Goal: Communication & Community: Participate in discussion

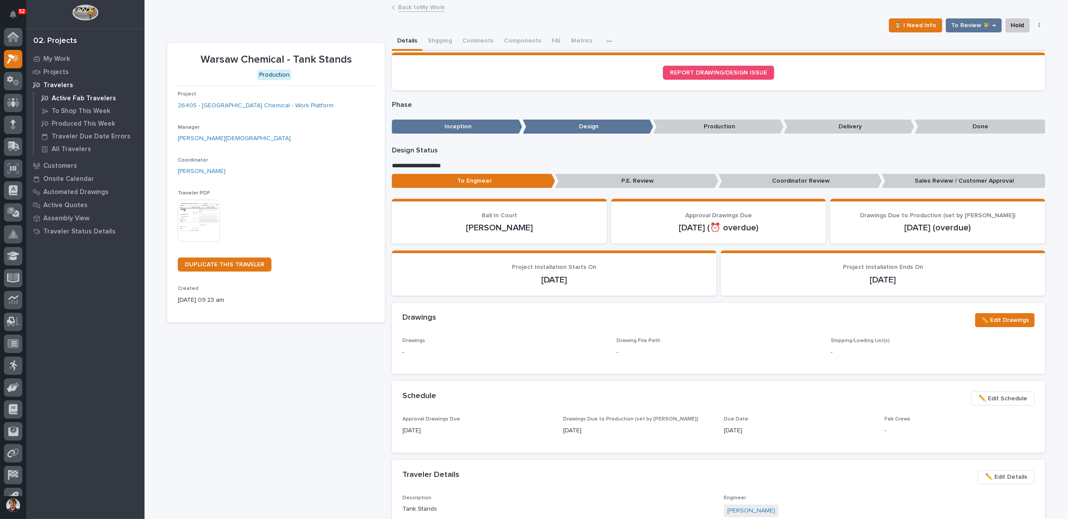
scroll to position [14, 0]
click at [254, 27] on div "⏳ I Need Info To Review 👨‍🏭 → Hold Cancel Change Traveler Type Regenerate PDF G…" at bounding box center [606, 25] width 878 height 14
click at [265, 35] on div "**********" at bounding box center [606, 447] width 878 height 830
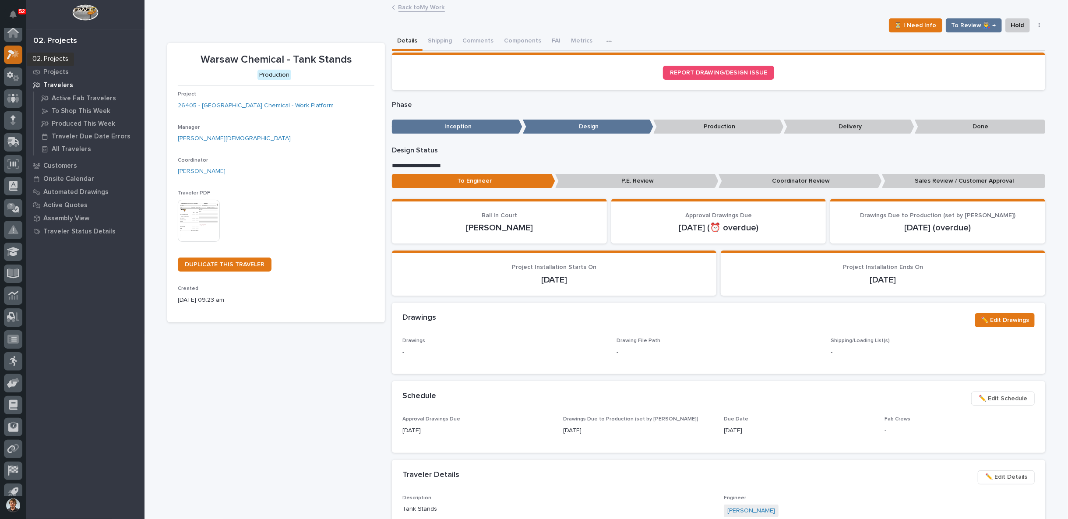
scroll to position [0, 0]
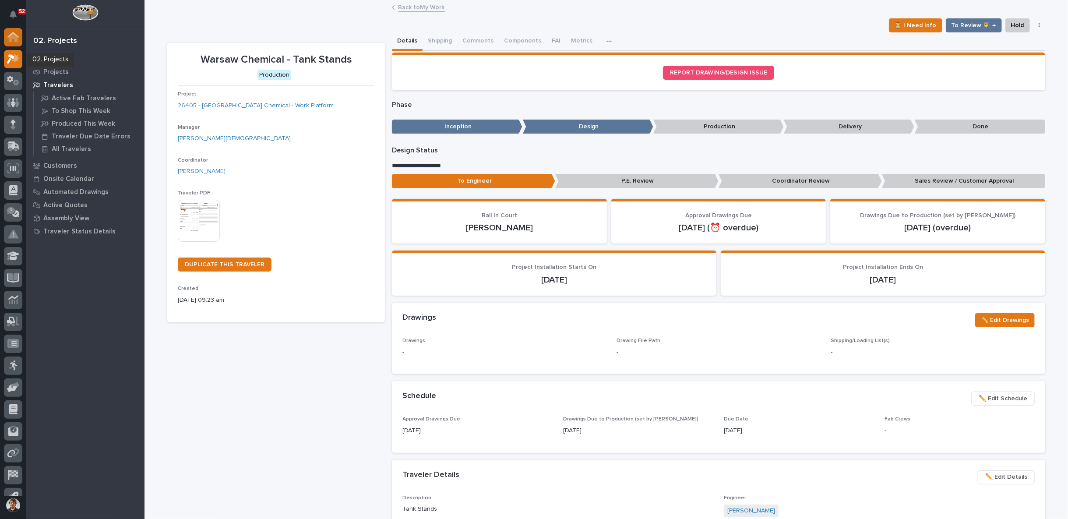
click at [15, 41] on icon at bounding box center [13, 37] width 9 height 9
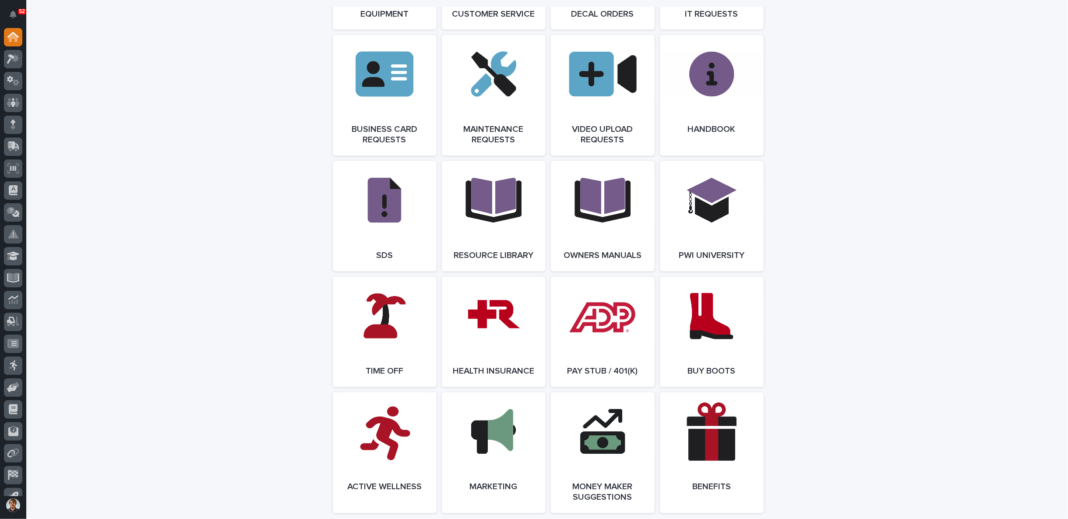
scroll to position [1547, 0]
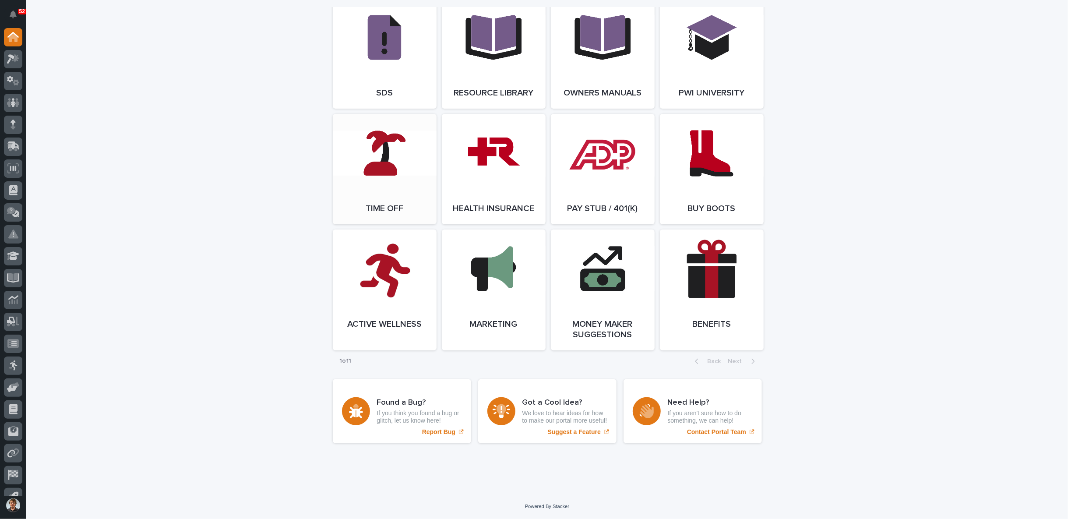
click at [376, 166] on span "Open Link" at bounding box center [384, 169] width 28 height 6
click at [16, 60] on icon at bounding box center [13, 59] width 13 height 10
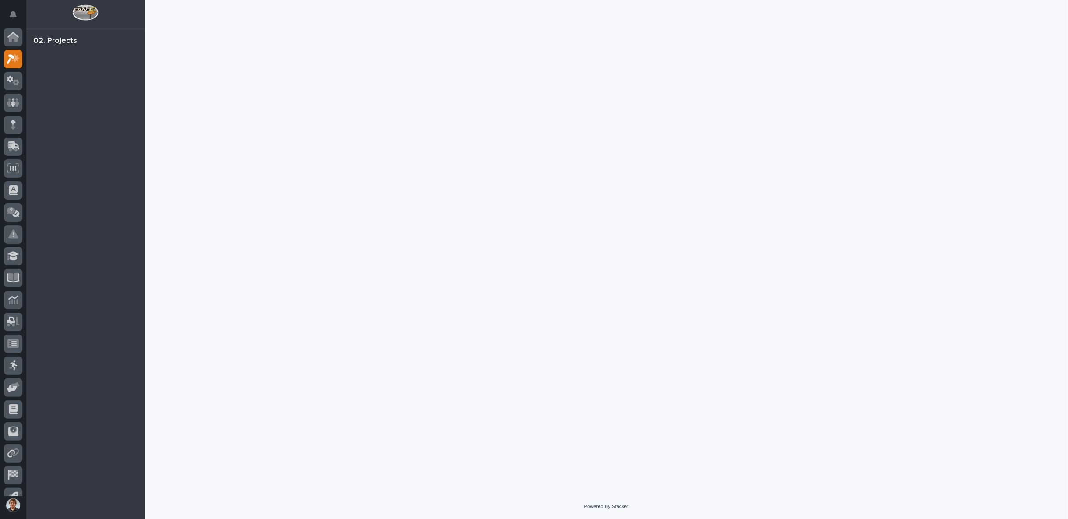
scroll to position [14, 0]
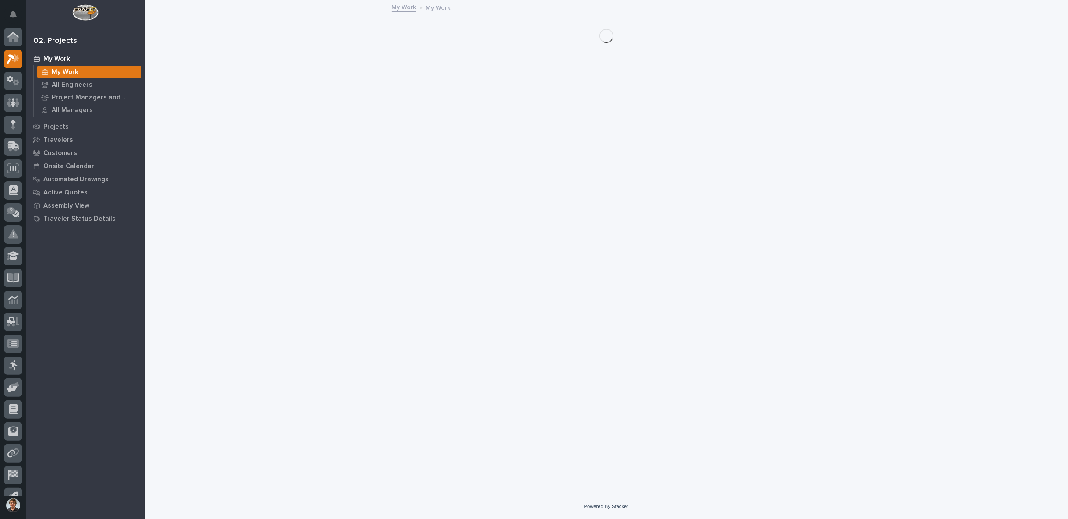
scroll to position [14, 0]
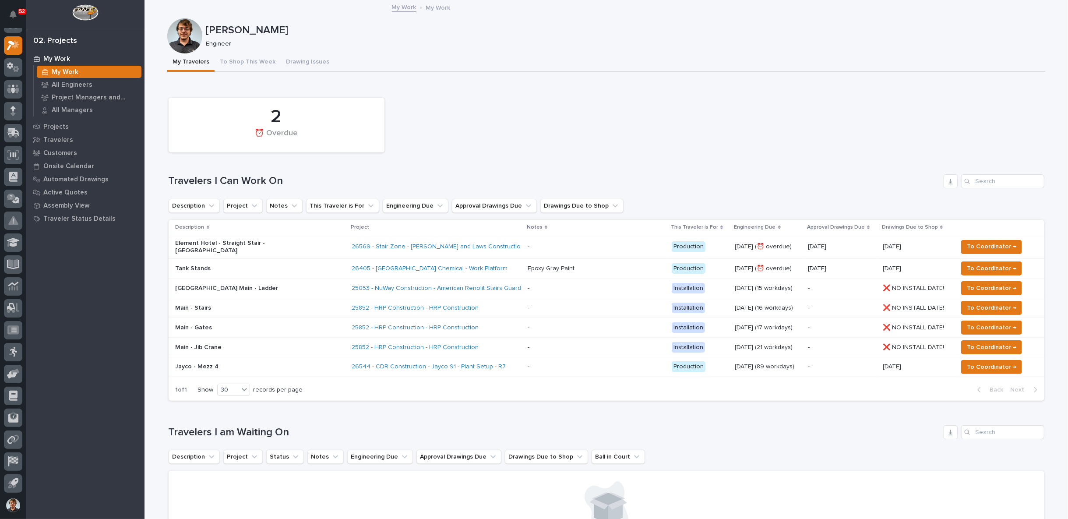
click at [596, 265] on p at bounding box center [596, 268] width 137 height 7
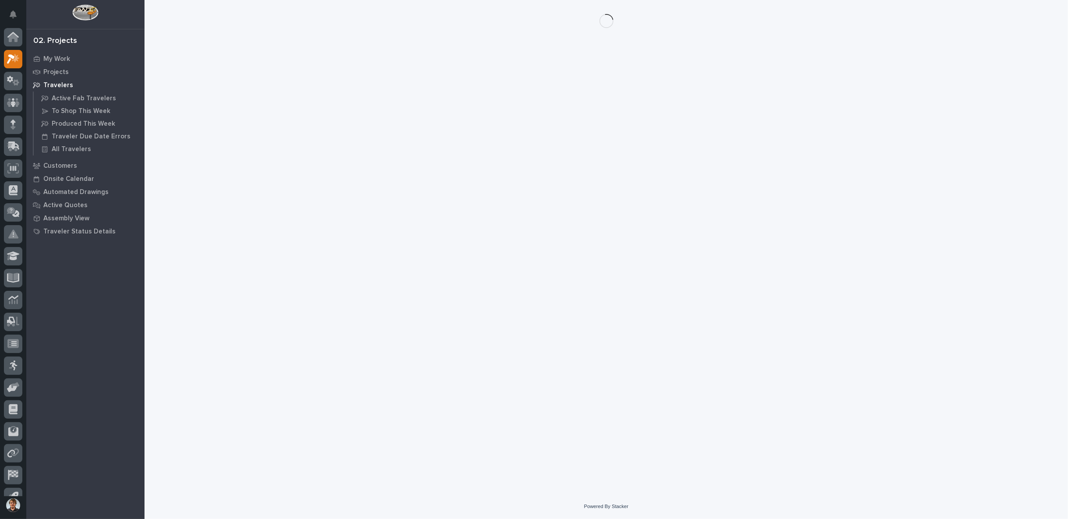
scroll to position [14, 0]
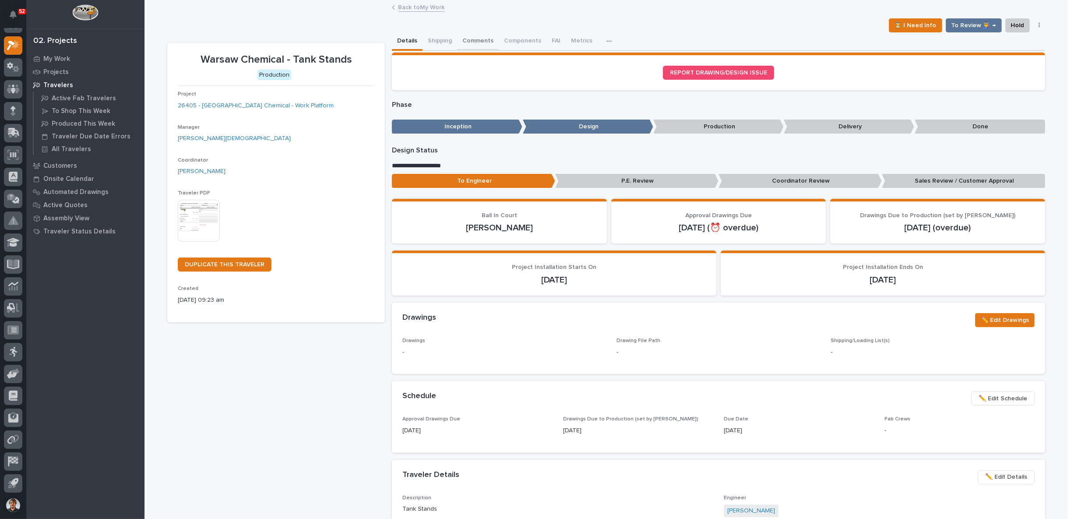
click at [476, 39] on button "Comments" at bounding box center [478, 41] width 42 height 18
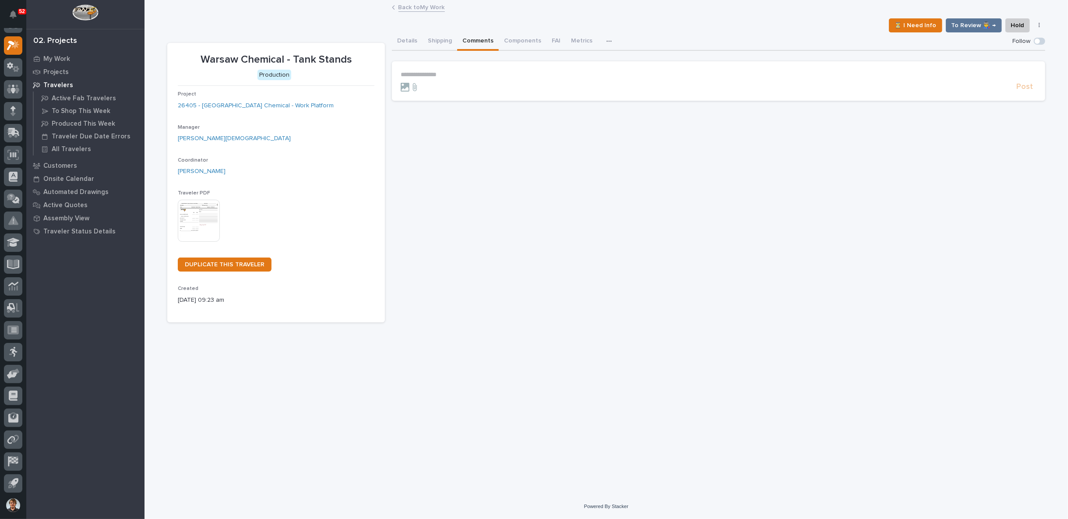
click at [467, 73] on p "**********" at bounding box center [719, 74] width 636 height 7
click at [1029, 90] on span "Post" at bounding box center [1024, 91] width 17 height 10
click at [413, 5] on link "Back to My Work" at bounding box center [422, 7] width 46 height 10
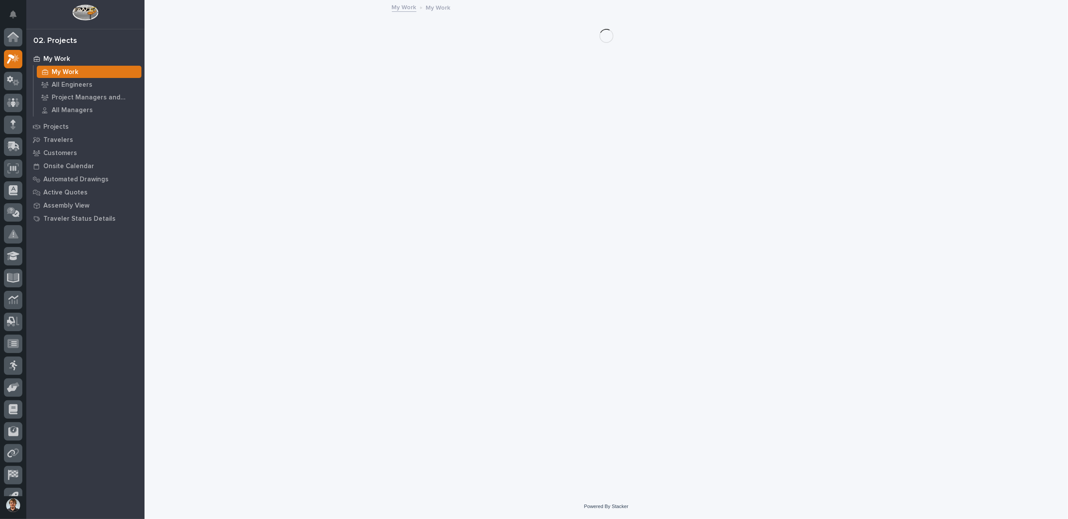
scroll to position [14, 0]
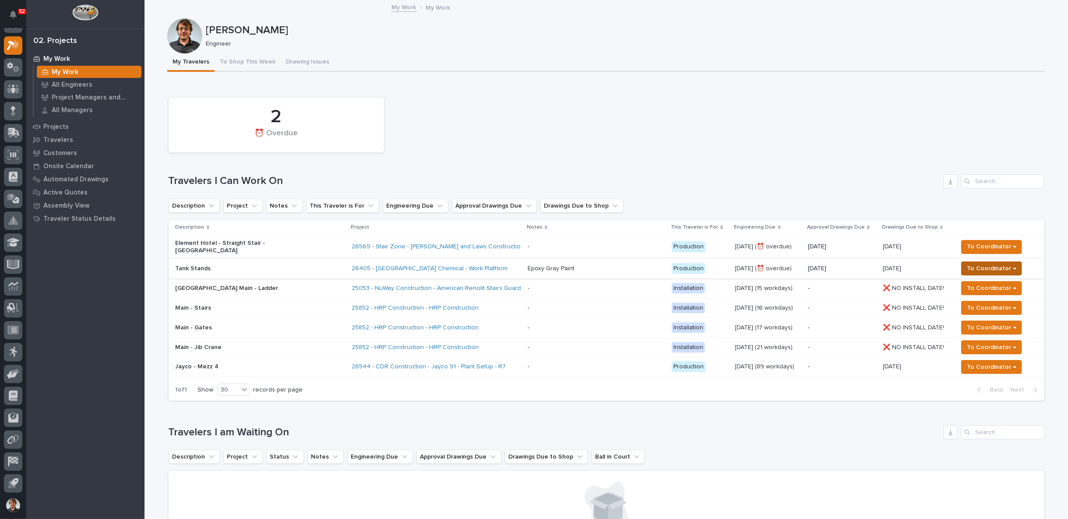
click at [967, 263] on span "To Coordinator →" at bounding box center [991, 268] width 49 height 11
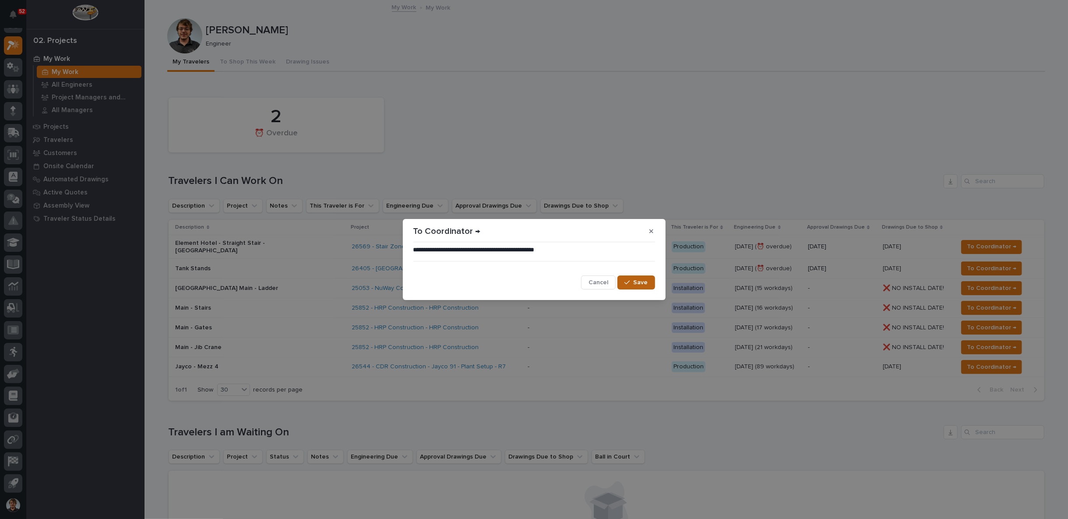
click at [630, 283] on icon "button" at bounding box center [626, 282] width 5 height 6
